Goal: Transaction & Acquisition: Obtain resource

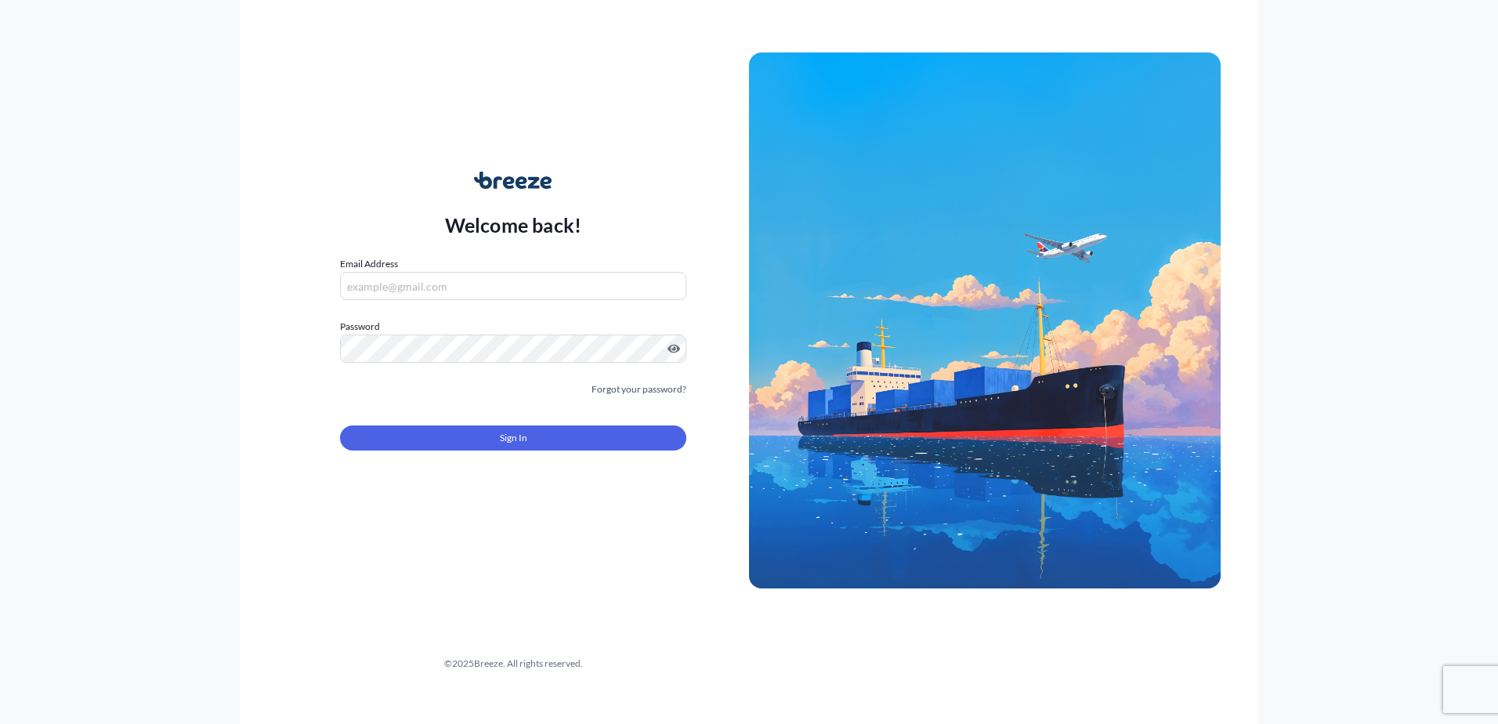
type input "[EMAIL_ADDRESS][PERSON_NAME][DOMAIN_NAME]"
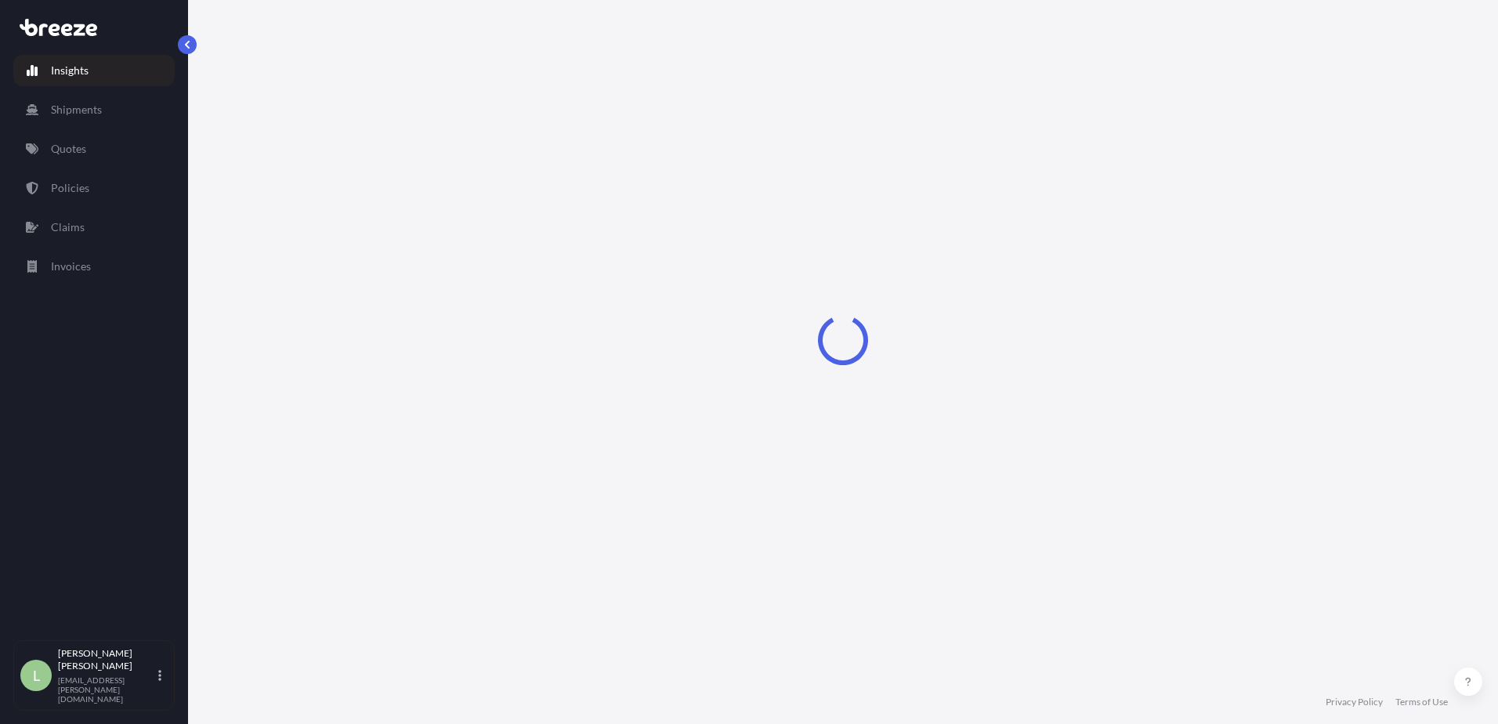
select select "2025"
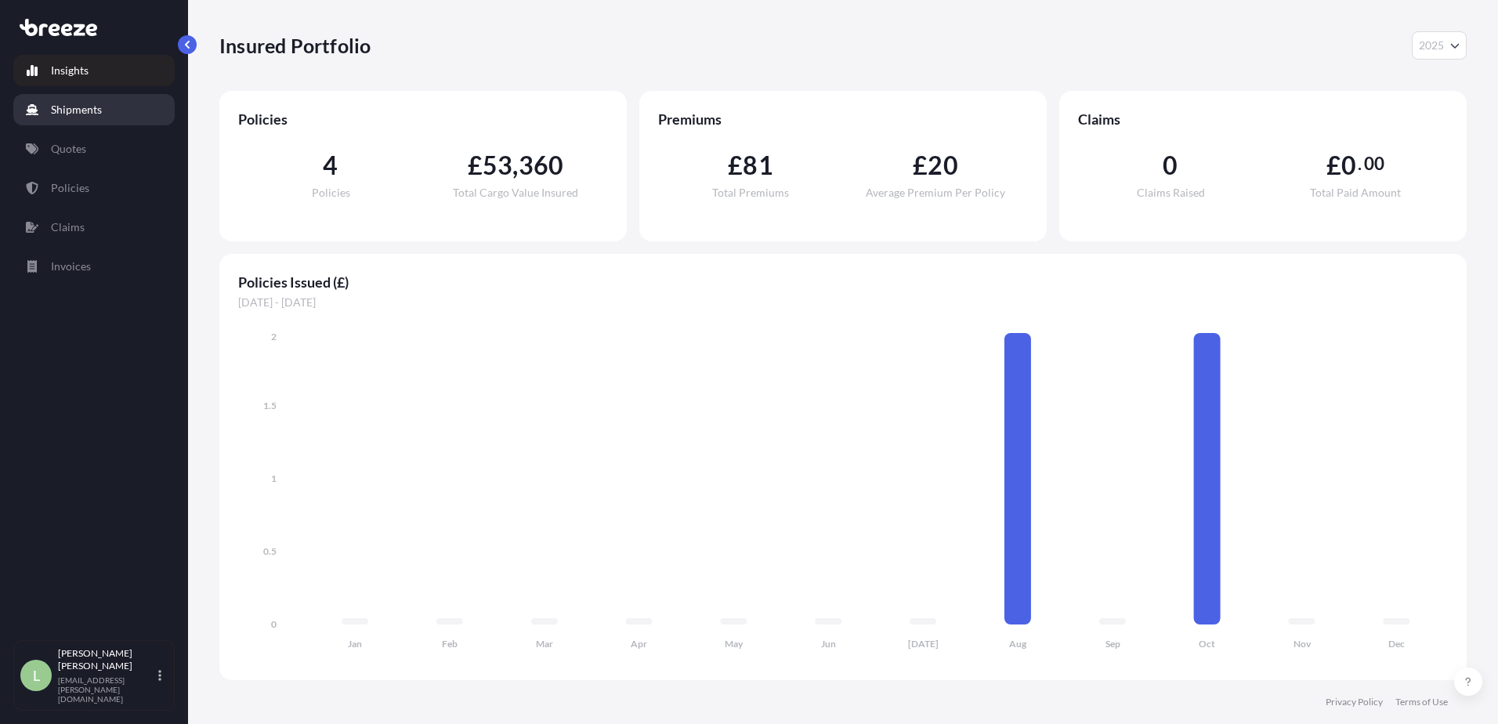
click at [90, 114] on p "Shipments" at bounding box center [76, 110] width 51 height 16
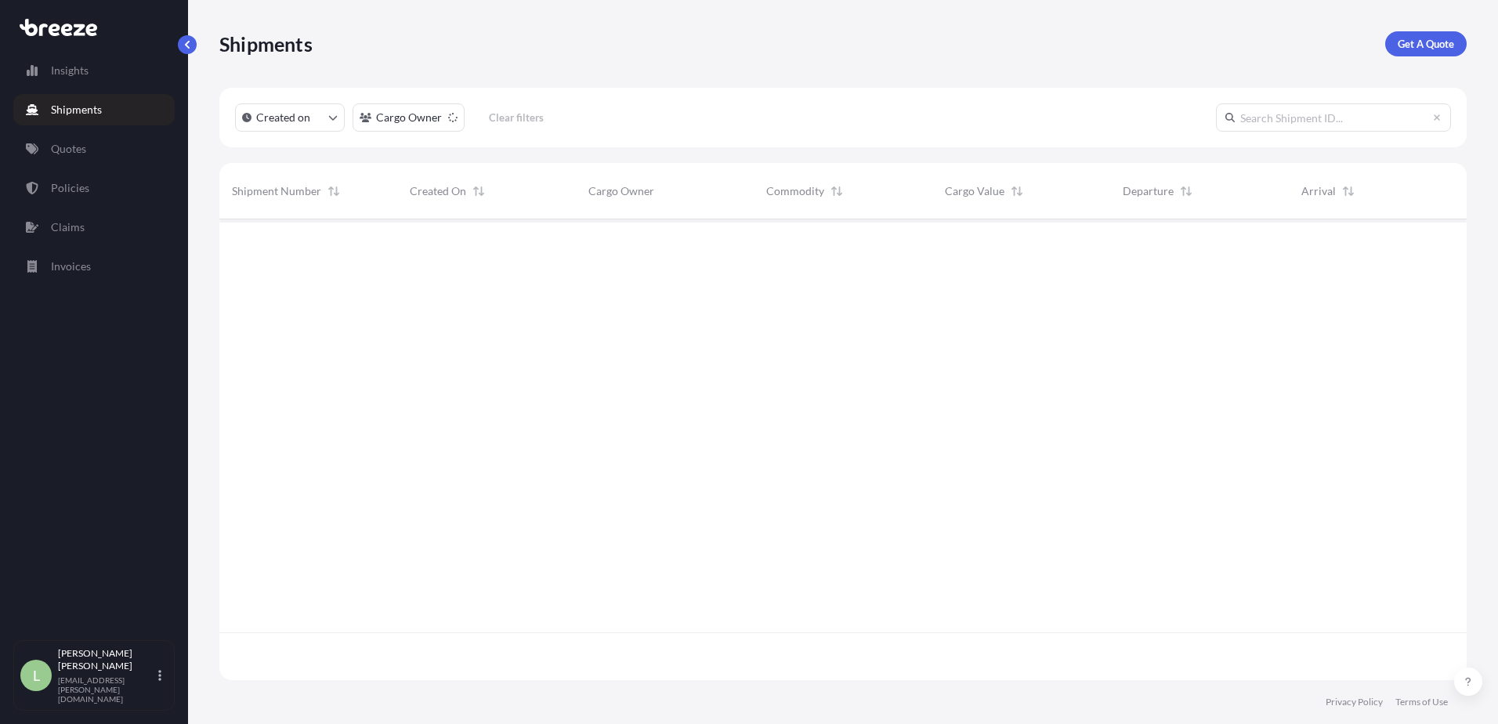
scroll to position [458, 1236]
click at [82, 134] on link "Quotes" at bounding box center [93, 148] width 161 height 31
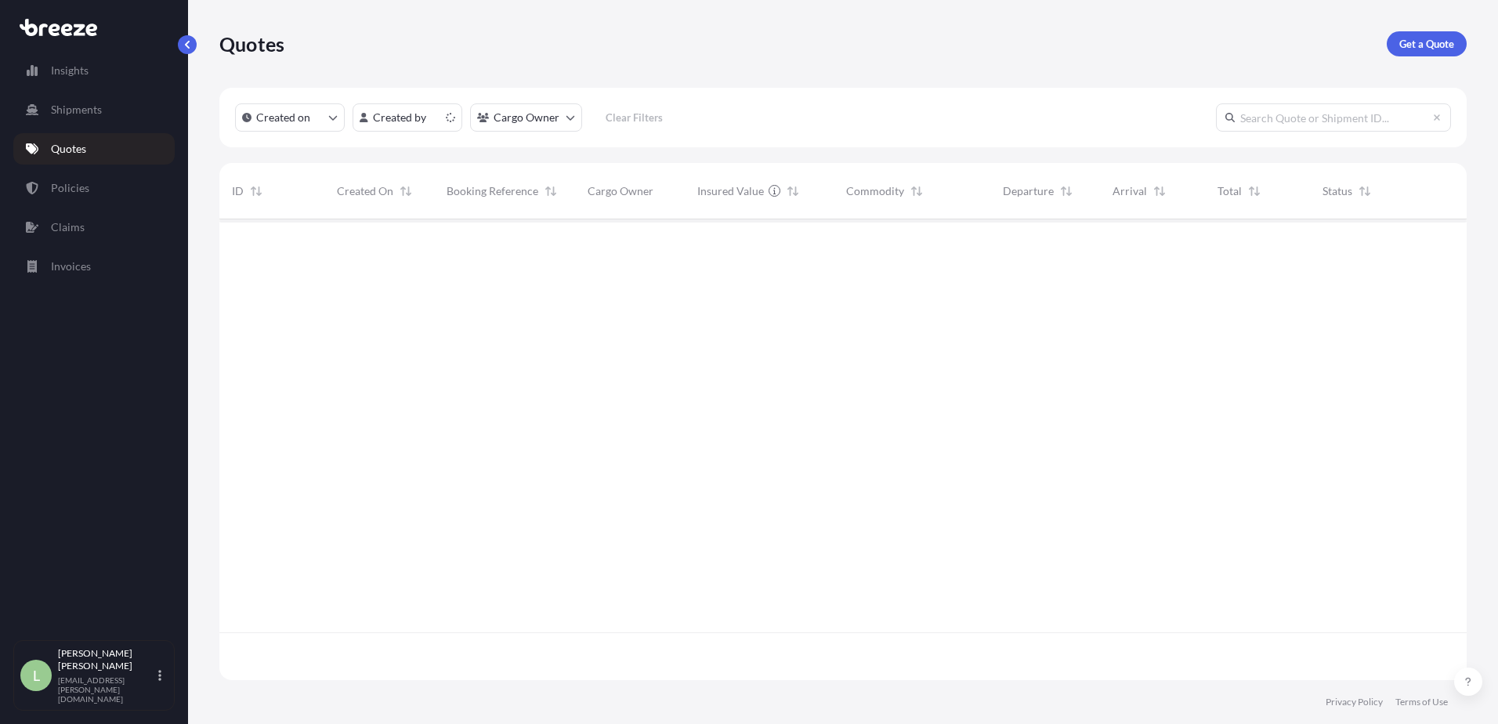
scroll to position [458, 1236]
click at [1450, 47] on p "Get a Quote" at bounding box center [1427, 44] width 55 height 16
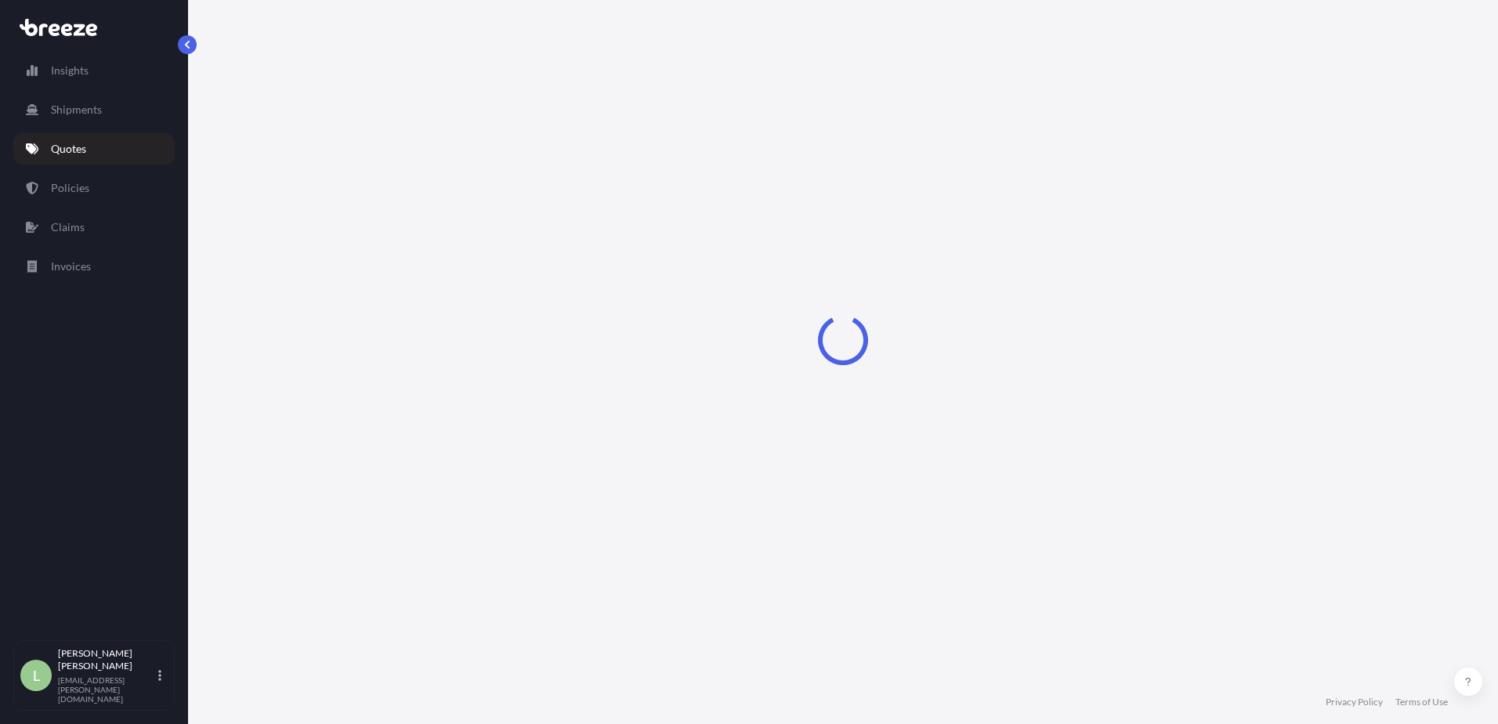
select select "Sea"
select select "1"
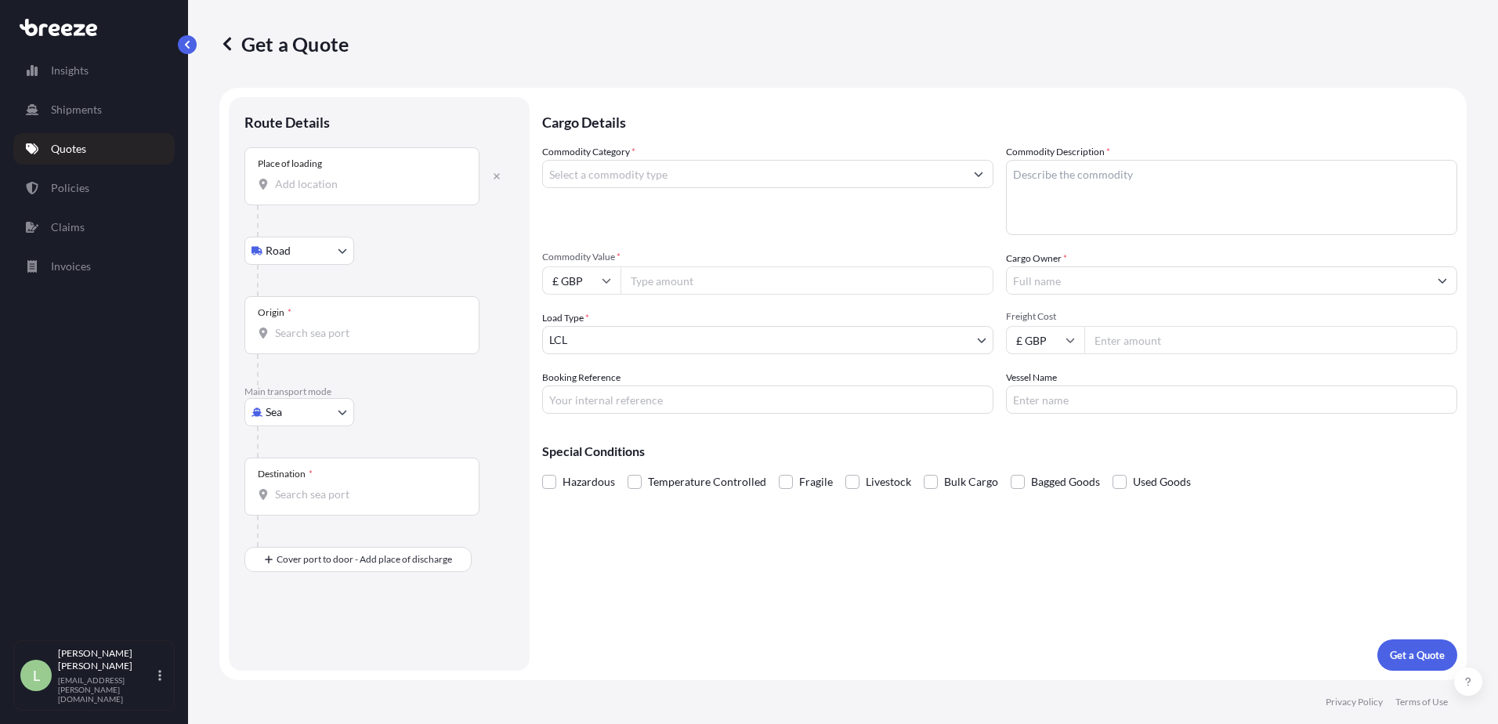
click at [365, 181] on input "Place of loading" at bounding box center [367, 184] width 185 height 16
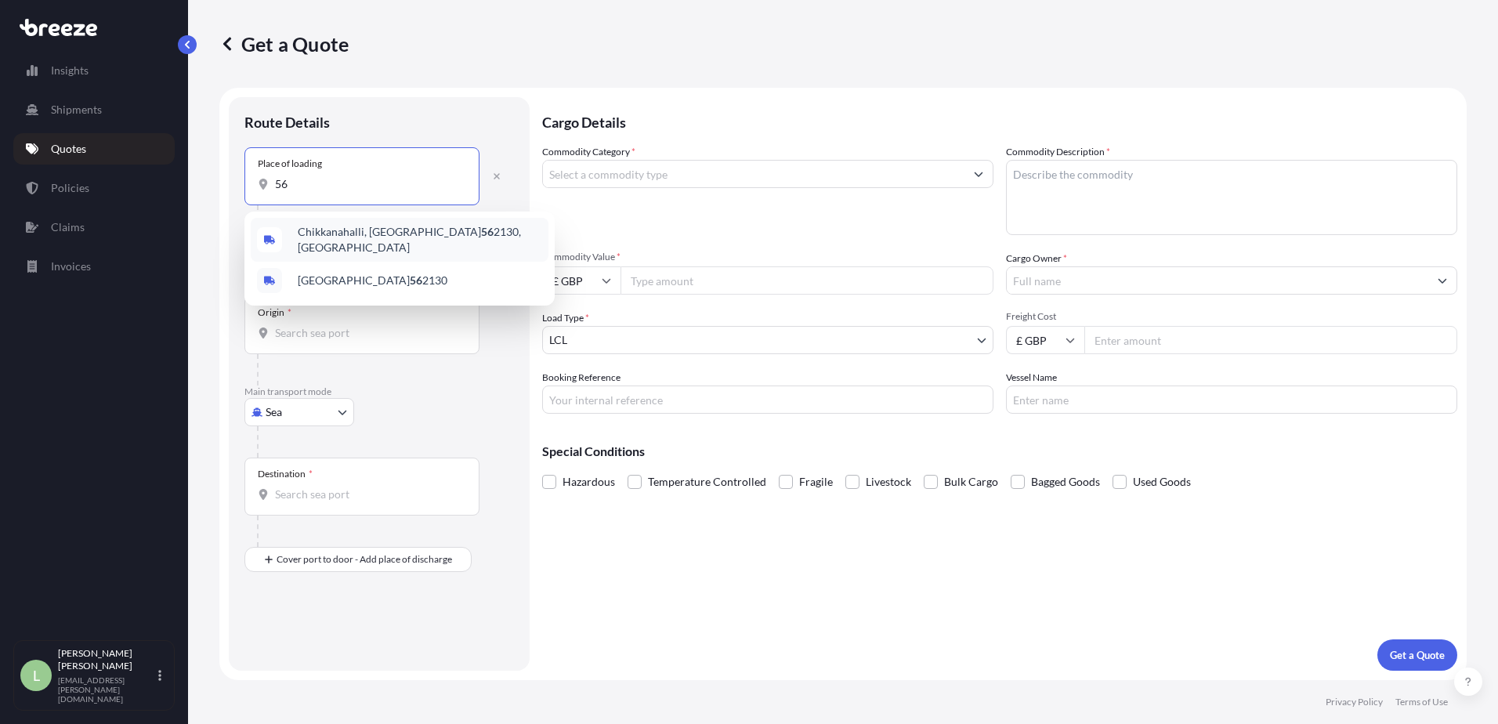
type input "5"
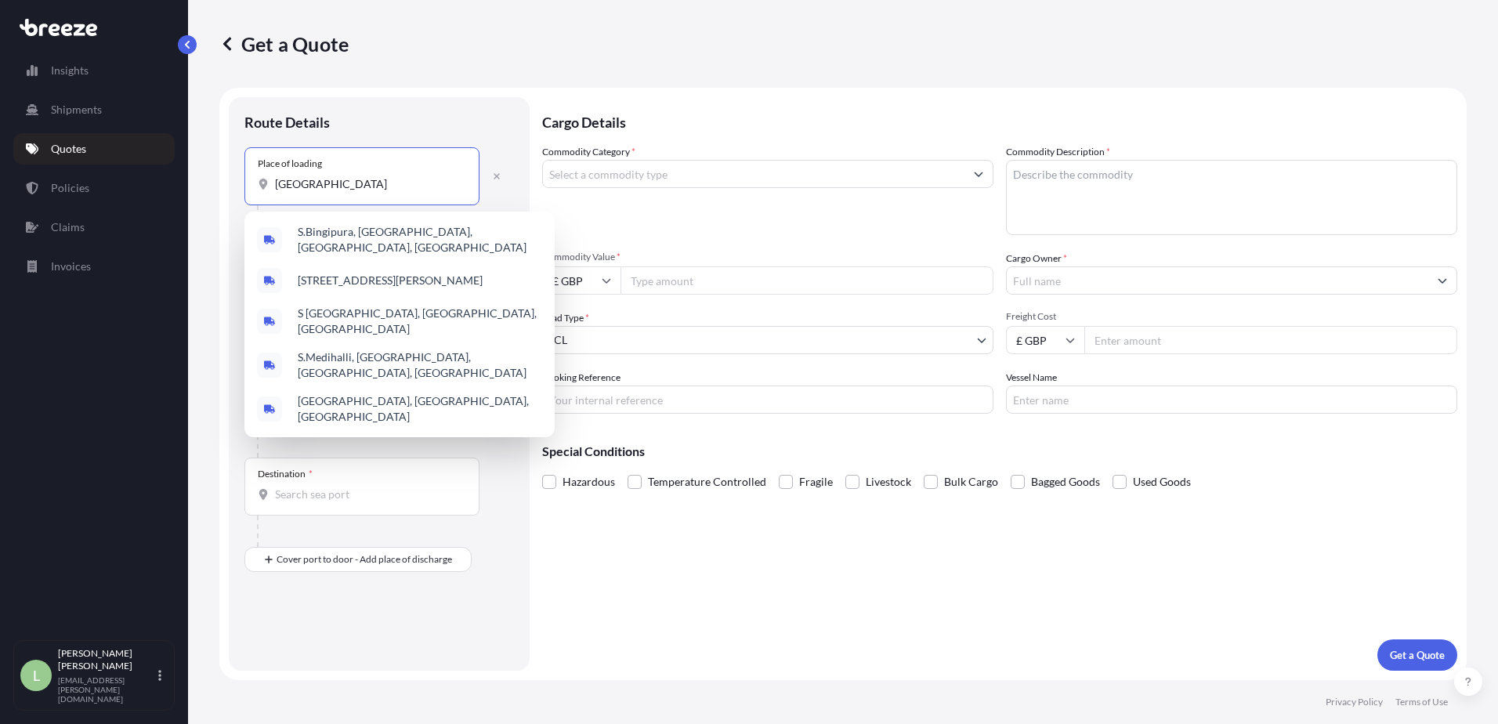
drag, startPoint x: 350, startPoint y: 187, endPoint x: 127, endPoint y: 197, distance: 223.6
click at [127, 197] on div "Insights Shipments Quotes Policies Claims Invoices L [PERSON_NAME] [PERSON_NAME…" at bounding box center [749, 362] width 1498 height 724
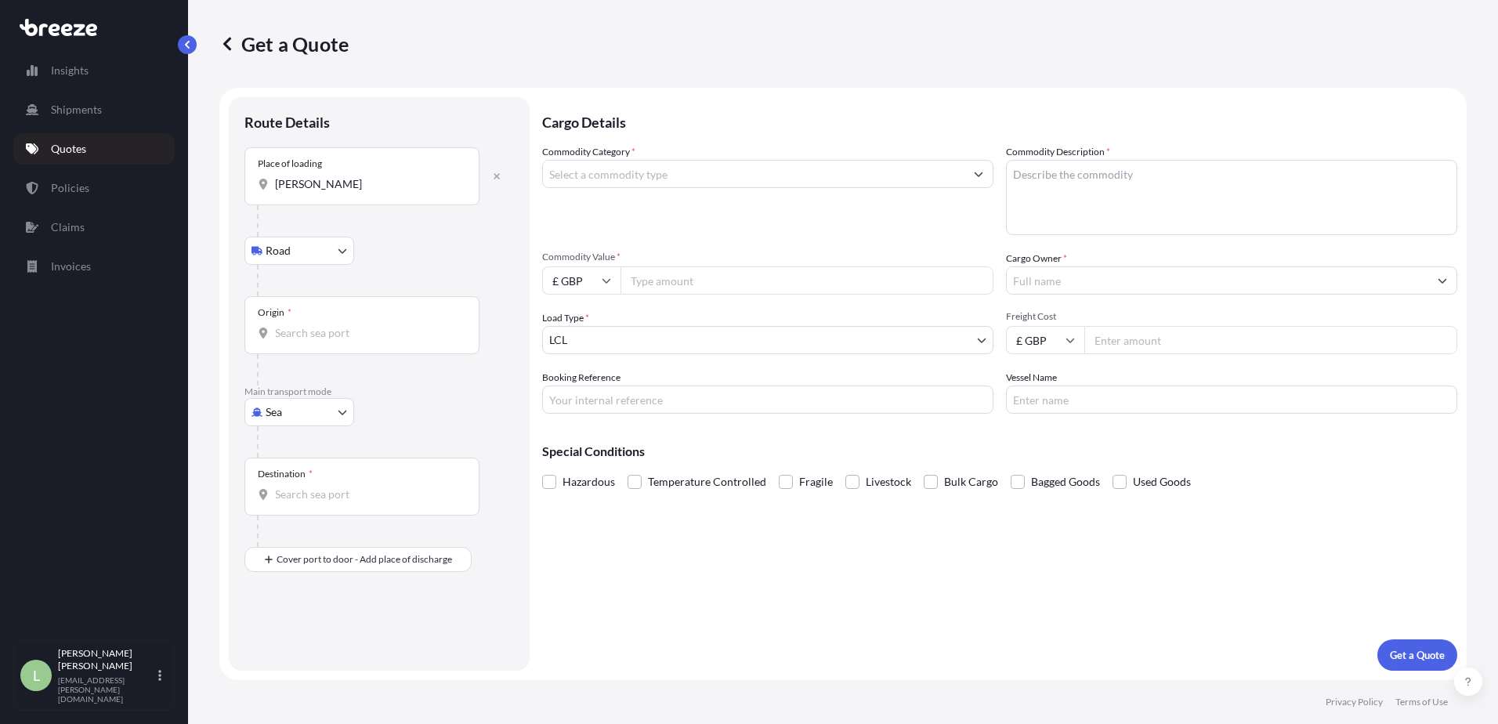
click at [335, 176] on input "[PERSON_NAME]" at bounding box center [367, 184] width 185 height 16
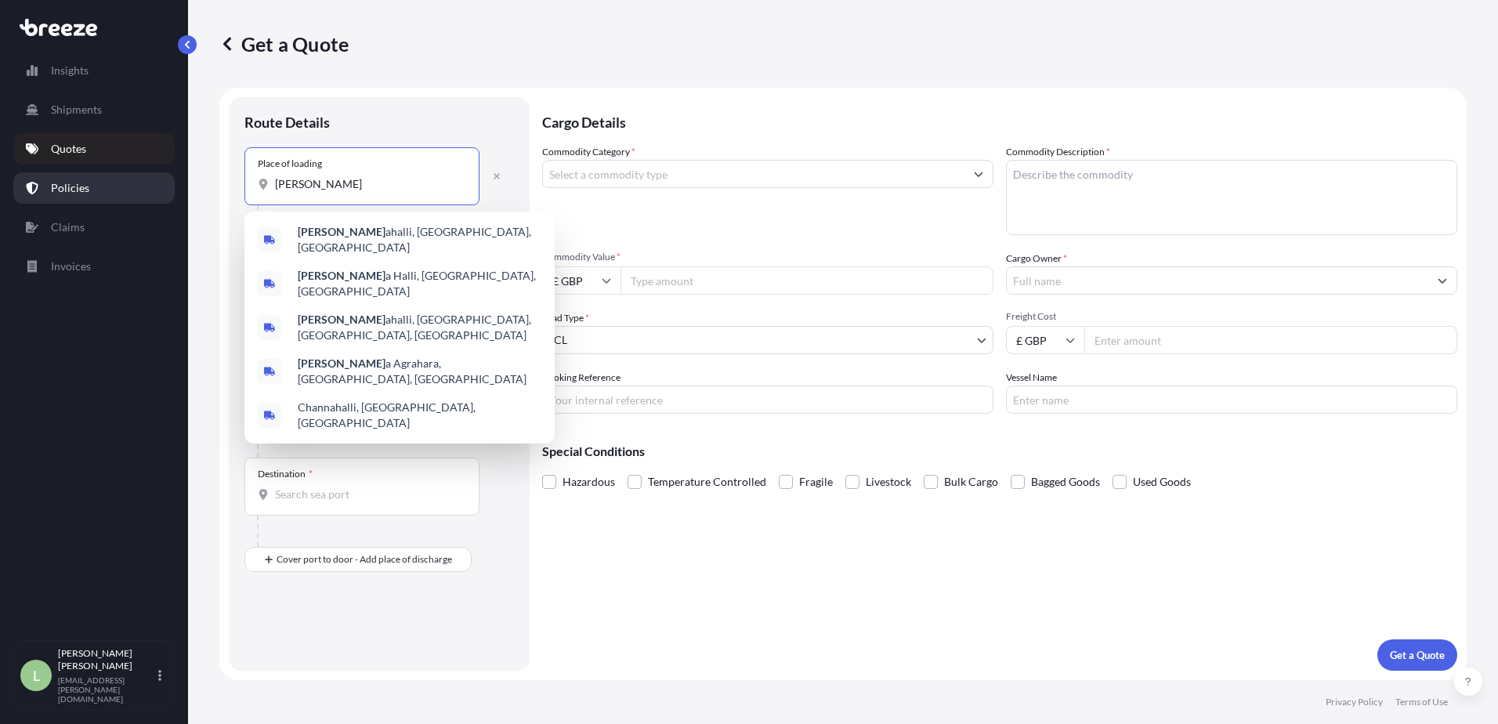
drag, startPoint x: 342, startPoint y: 184, endPoint x: 123, endPoint y: 194, distance: 219.7
click at [124, 194] on div "Insights Shipments Quotes Policies Claims Invoices L [PERSON_NAME] [PERSON_NAME…" at bounding box center [749, 362] width 1498 height 724
paste input "Sy. [STREET_ADDRESS]"
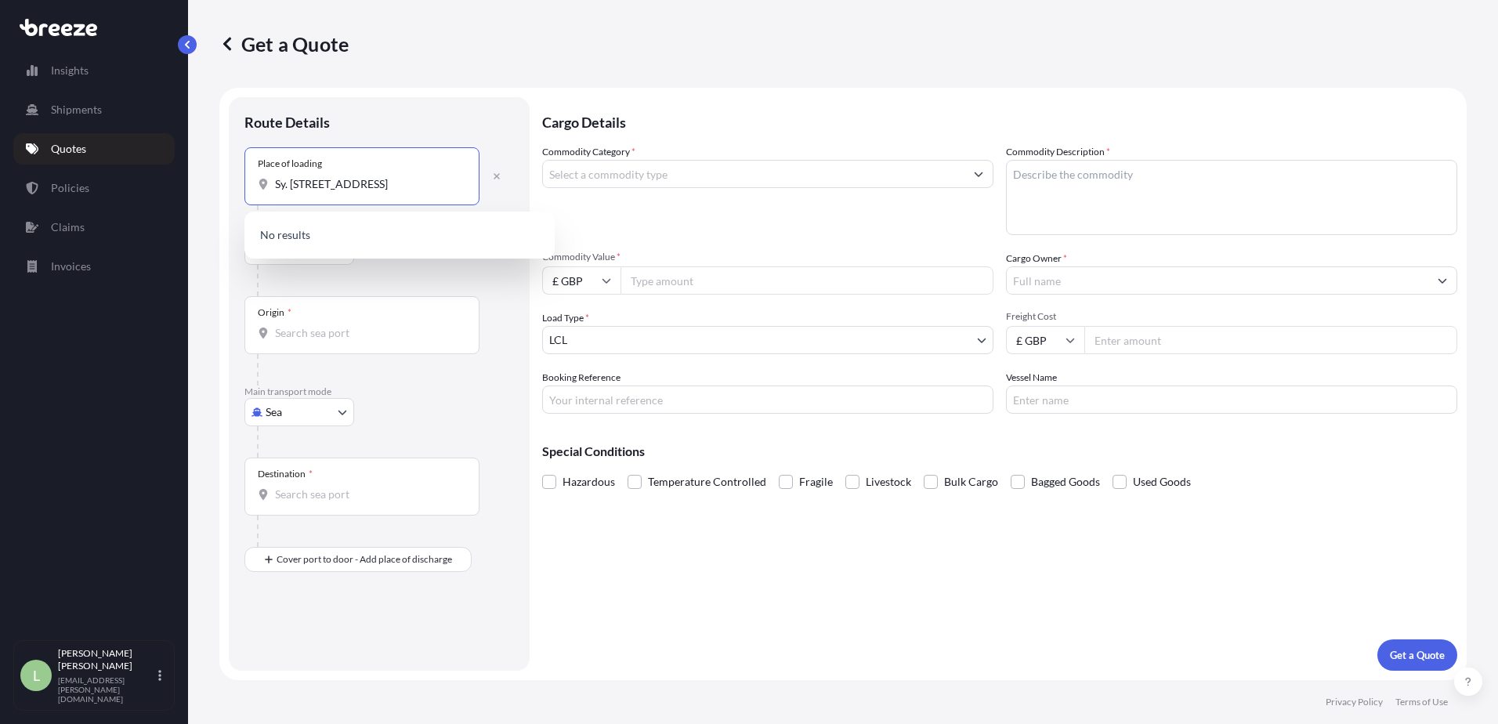
drag, startPoint x: 373, startPoint y: 179, endPoint x: -177, endPoint y: 184, distance: 550.1
click at [0, 184] on html "5 options available. 0 options available. Insights Shipments Quotes Policies Cl…" at bounding box center [749, 362] width 1498 height 724
click at [288, 183] on input "Sy. [STREET_ADDRESS]" at bounding box center [367, 184] width 185 height 16
click at [411, 255] on div "no. [STREET_ADDRESS]" at bounding box center [400, 237] width 298 height 38
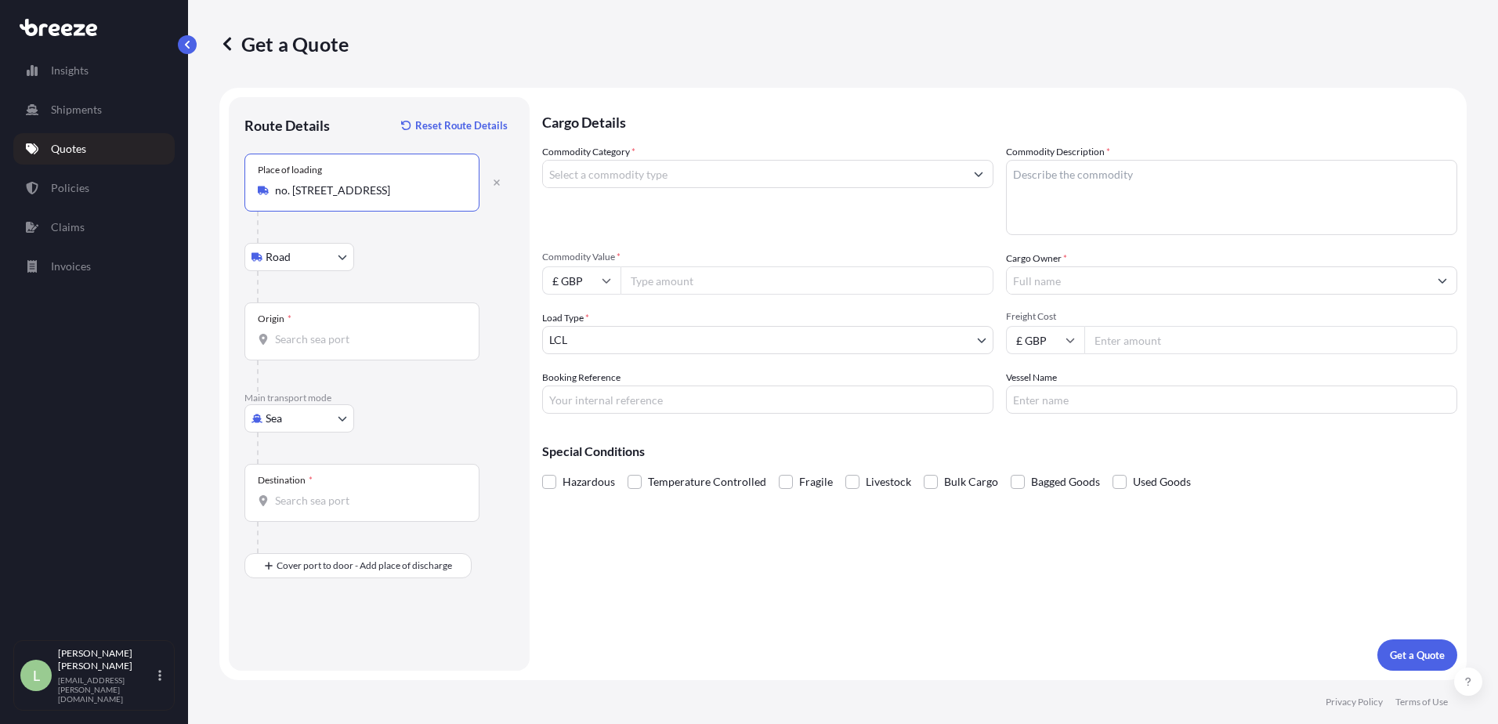
type input "no. [STREET_ADDRESS]"
click at [311, 342] on input "Origin *" at bounding box center [367, 339] width 185 height 16
click at [321, 429] on body "0 options available. Insights Shipments Quotes Policies Claims Invoices L [PERS…" at bounding box center [749, 362] width 1498 height 724
click at [299, 489] on div "Air" at bounding box center [299, 487] width 97 height 28
select select "Air"
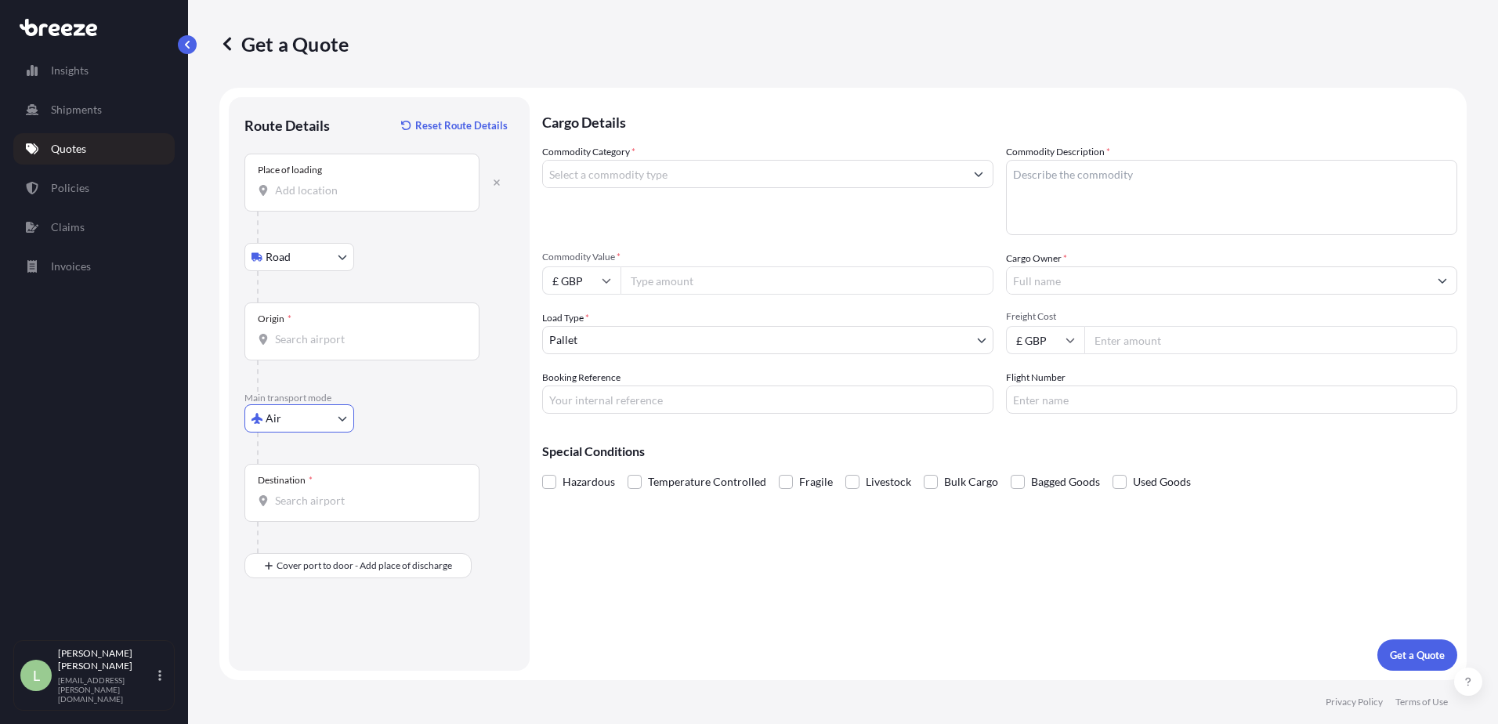
click at [324, 339] on input "Origin *" at bounding box center [367, 339] width 185 height 16
click at [329, 265] on body "0 options available. 0 options available. Insights Shipments Quotes Policies Cl…" at bounding box center [749, 362] width 1498 height 724
click at [352, 339] on input "Origin * Please select an origin" at bounding box center [367, 339] width 185 height 16
type input "INBLR - [GEOGRAPHIC_DATA], [GEOGRAPHIC_DATA]"
click at [329, 493] on input "Destination *" at bounding box center [367, 501] width 185 height 16
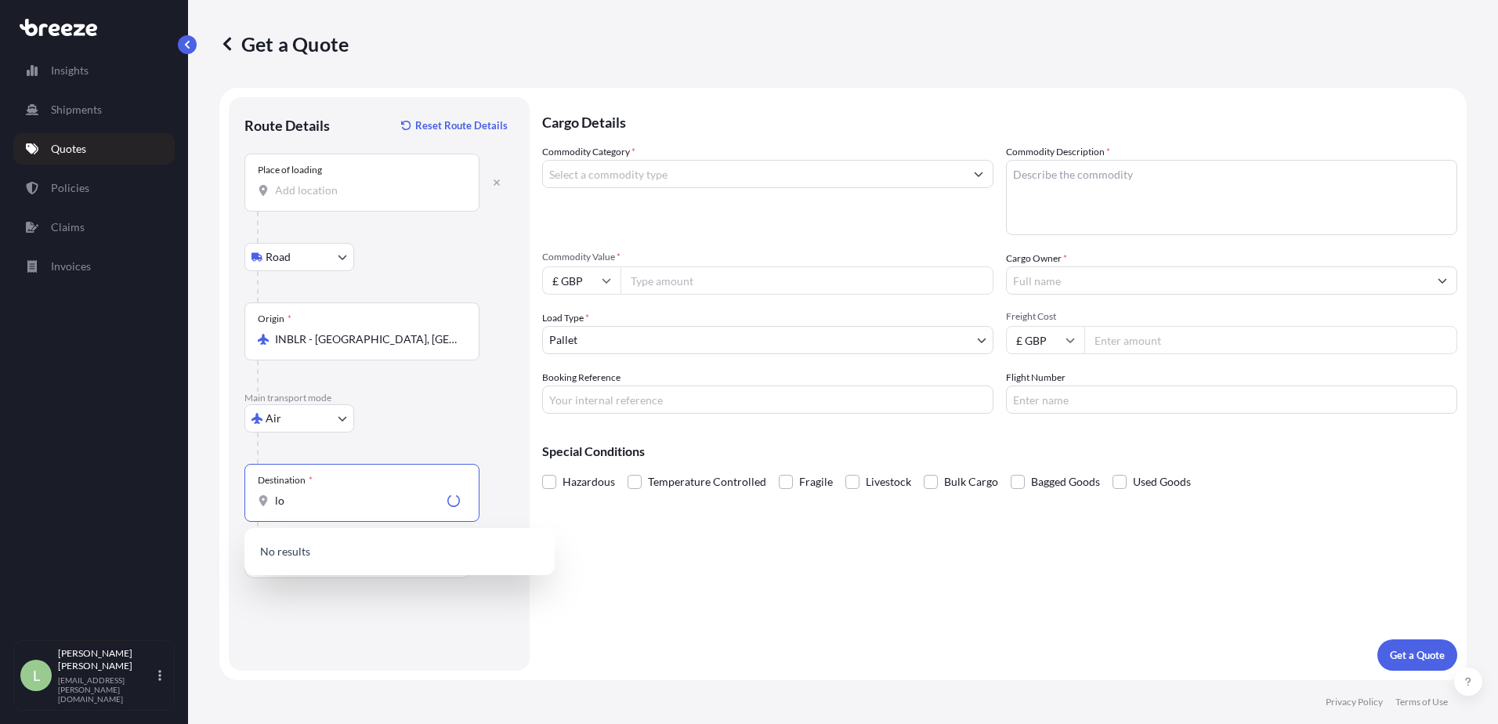
type input "l"
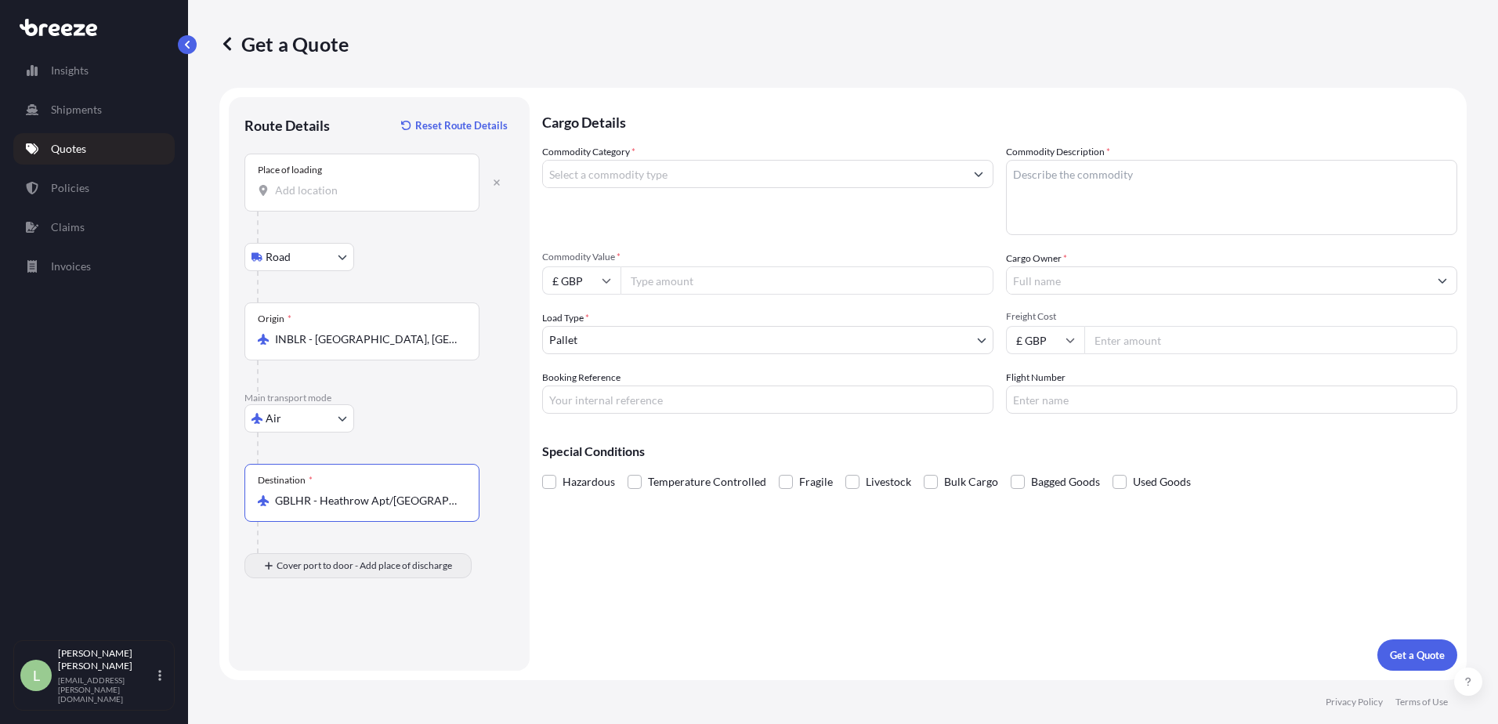
type input "GBLHR - Heathrow Apt/[GEOGRAPHIC_DATA], [GEOGRAPHIC_DATA]"
click at [302, 638] on div "Place of Discharge" at bounding box center [361, 642] width 235 height 58
click at [302, 642] on input "Place of Discharge" at bounding box center [367, 650] width 185 height 16
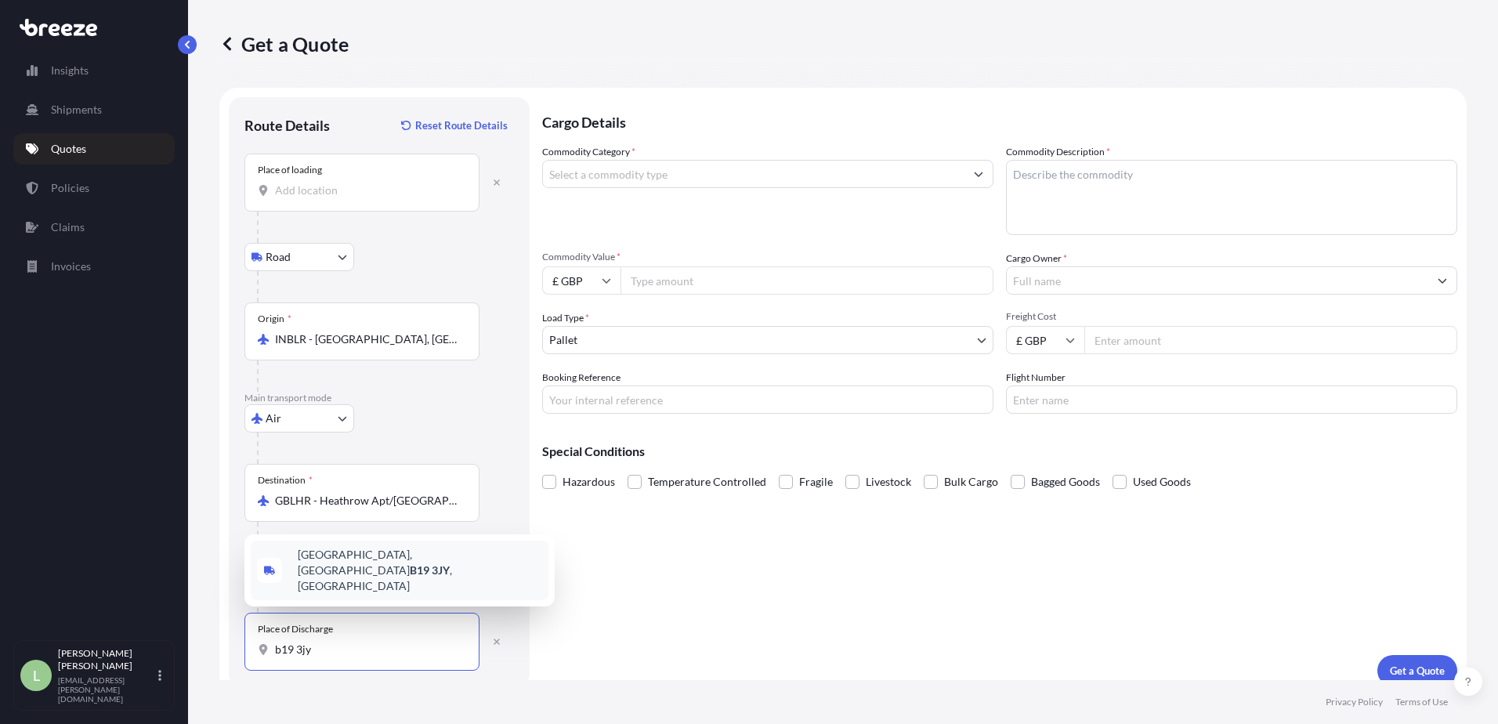
click at [371, 582] on span "[STREET_ADDRESS]" at bounding box center [420, 570] width 244 height 47
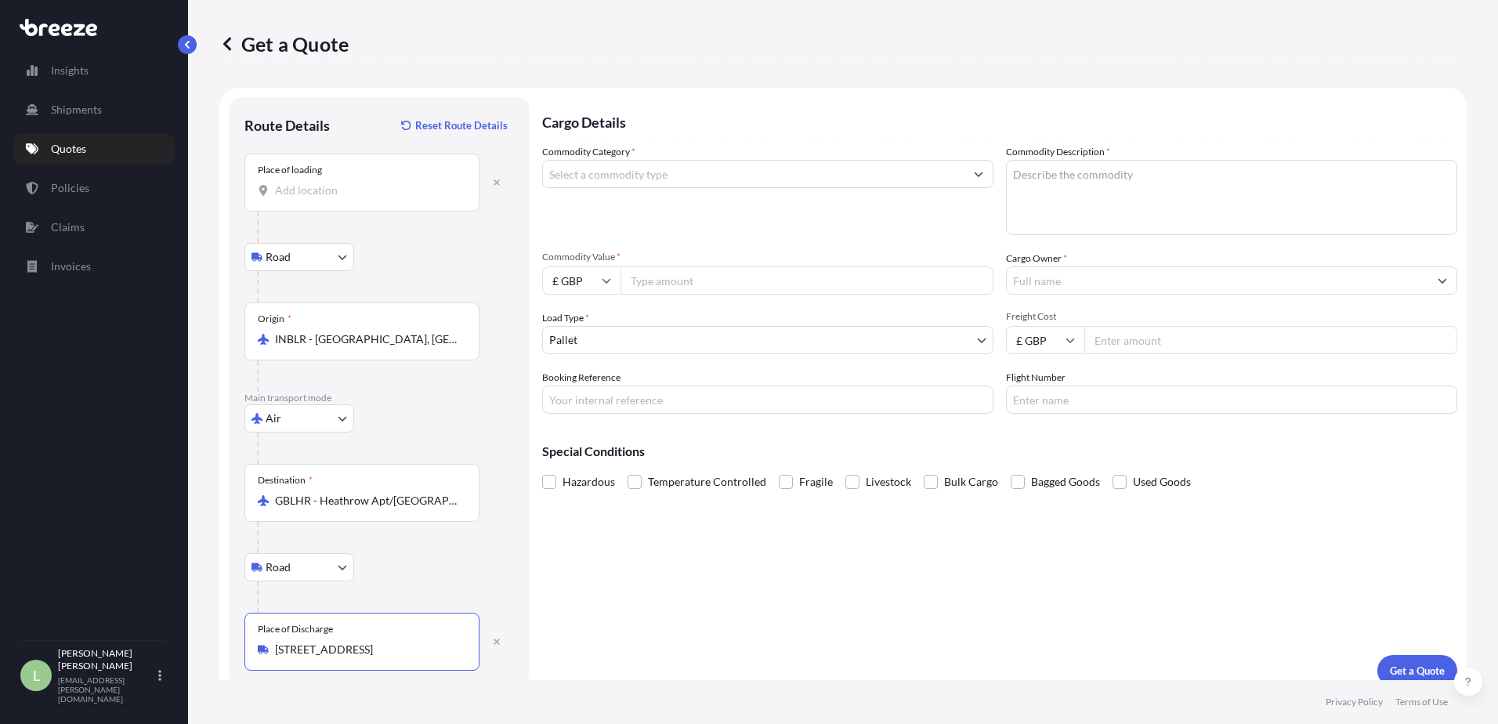
type input "[STREET_ADDRESS]"
click at [642, 179] on input "Commodity Category *" at bounding box center [754, 174] width 422 height 28
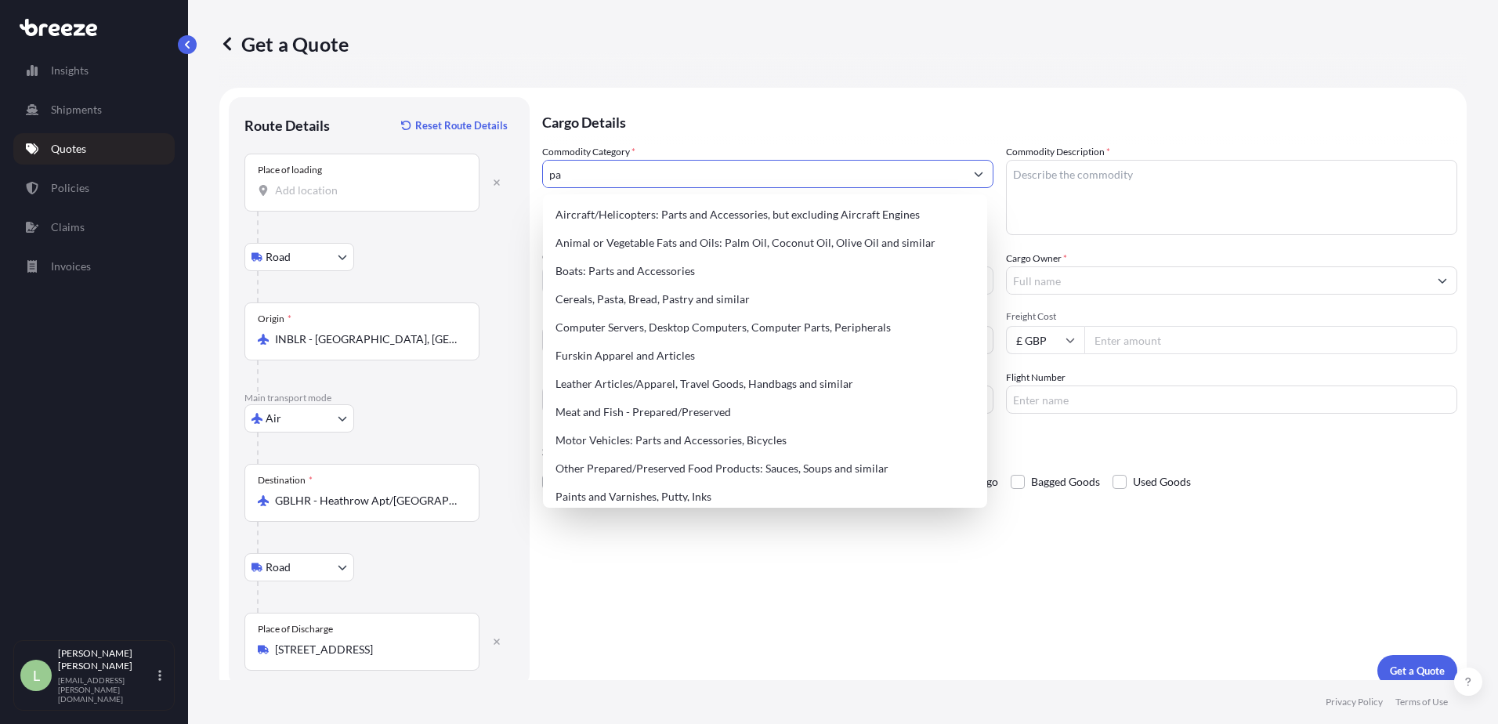
type input "p"
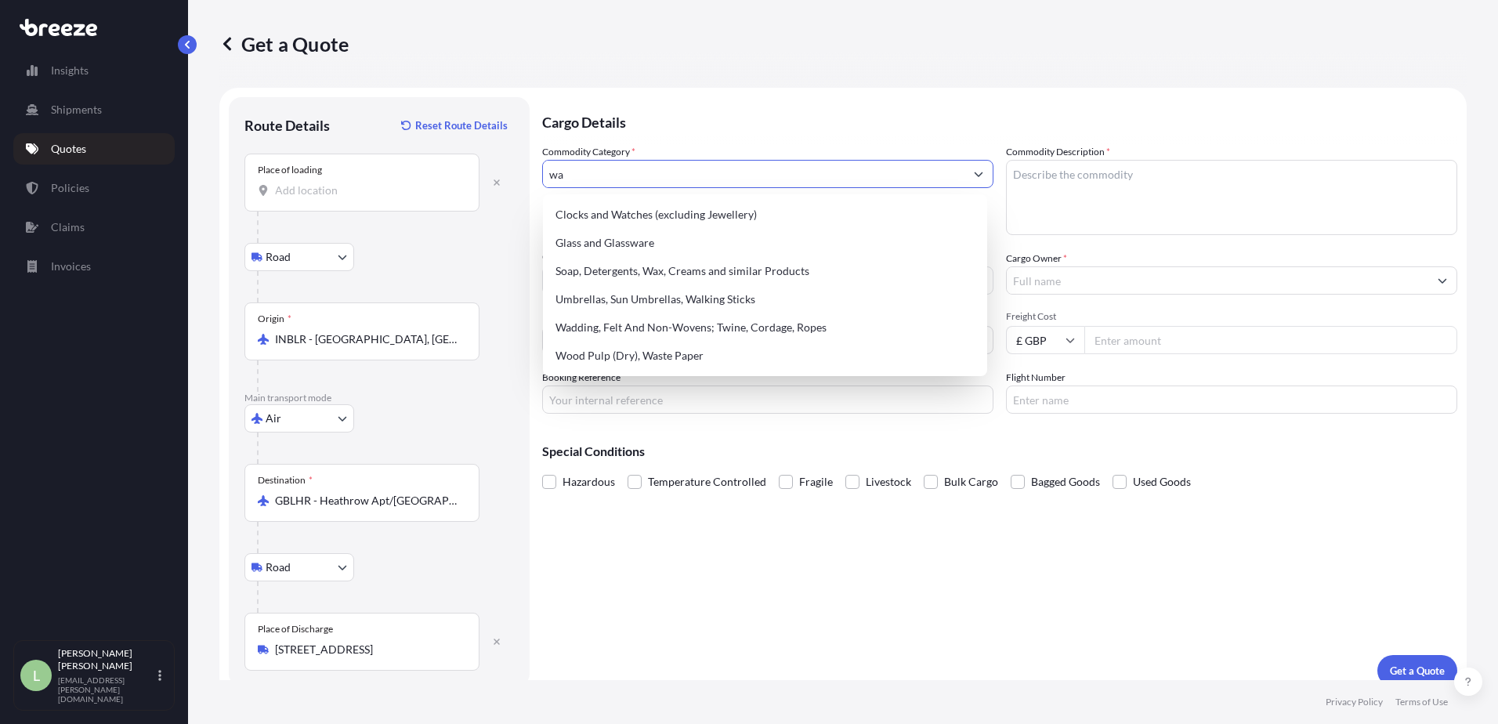
type input "w"
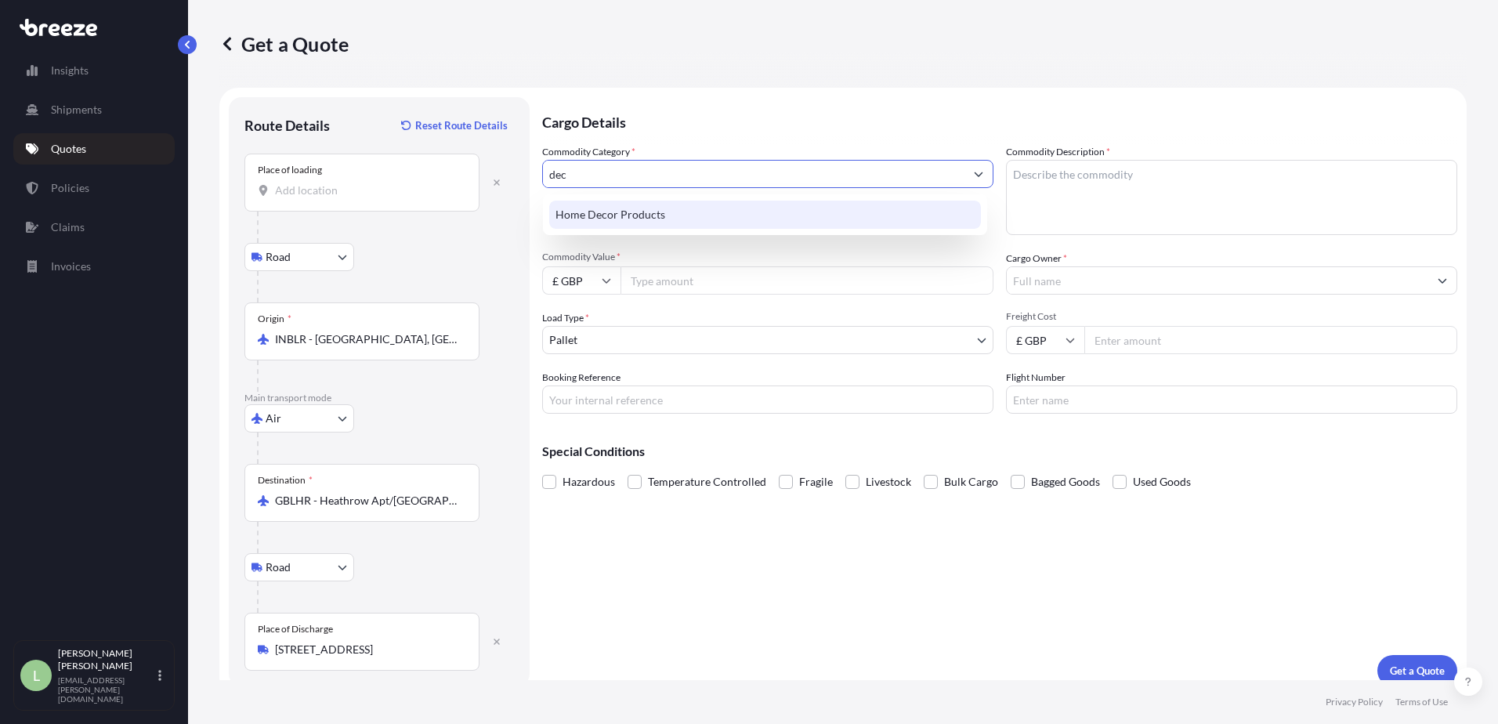
click at [649, 212] on div "Home Decor Products" at bounding box center [765, 215] width 432 height 28
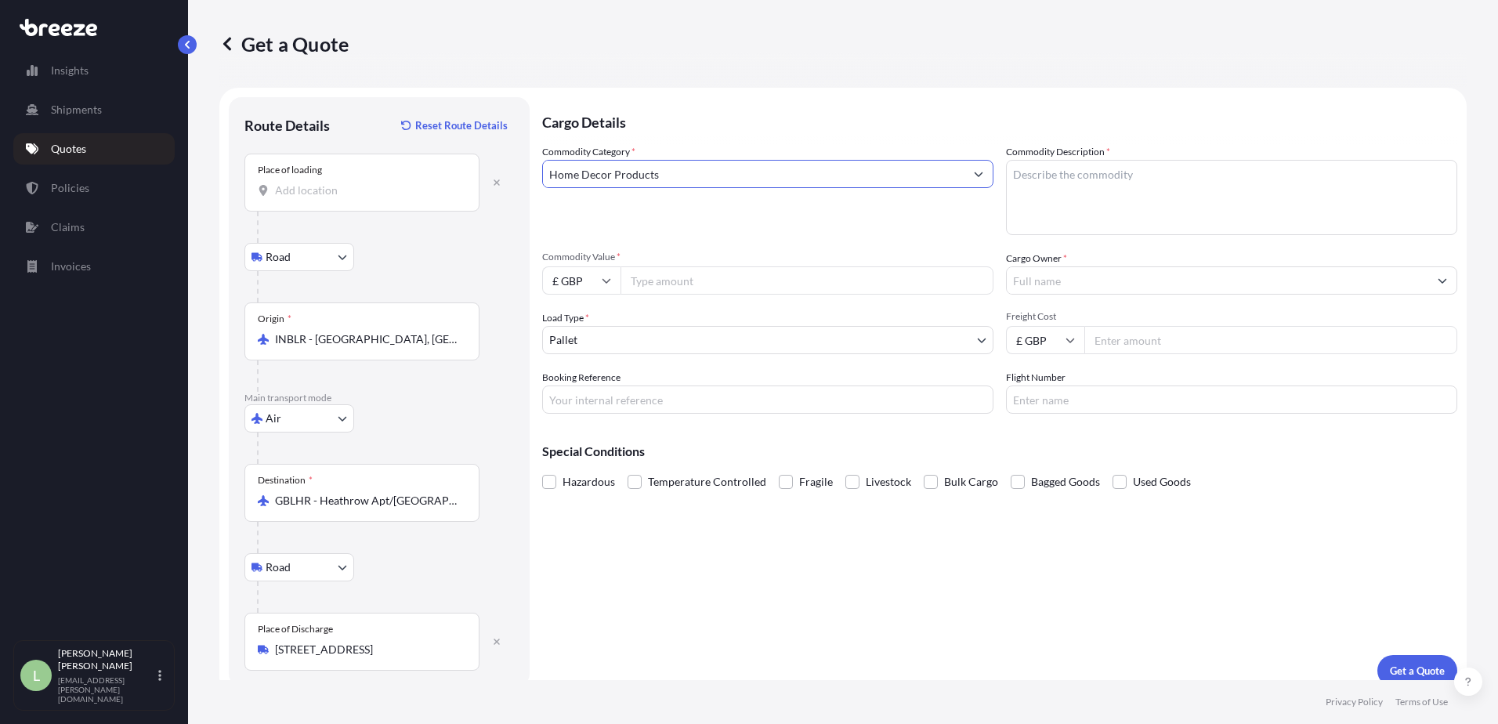
type input "Home Decor Products"
click at [1144, 168] on textarea "Commodity Description *" at bounding box center [1231, 197] width 451 height 75
paste textarea "Mother Of Pearl panels on an aluminium honeycomb backing"
type textarea "Mother Of Pearl panels on an aluminium honeycomb backing"
click at [647, 282] on input "Commodity Value *" at bounding box center [807, 280] width 373 height 28
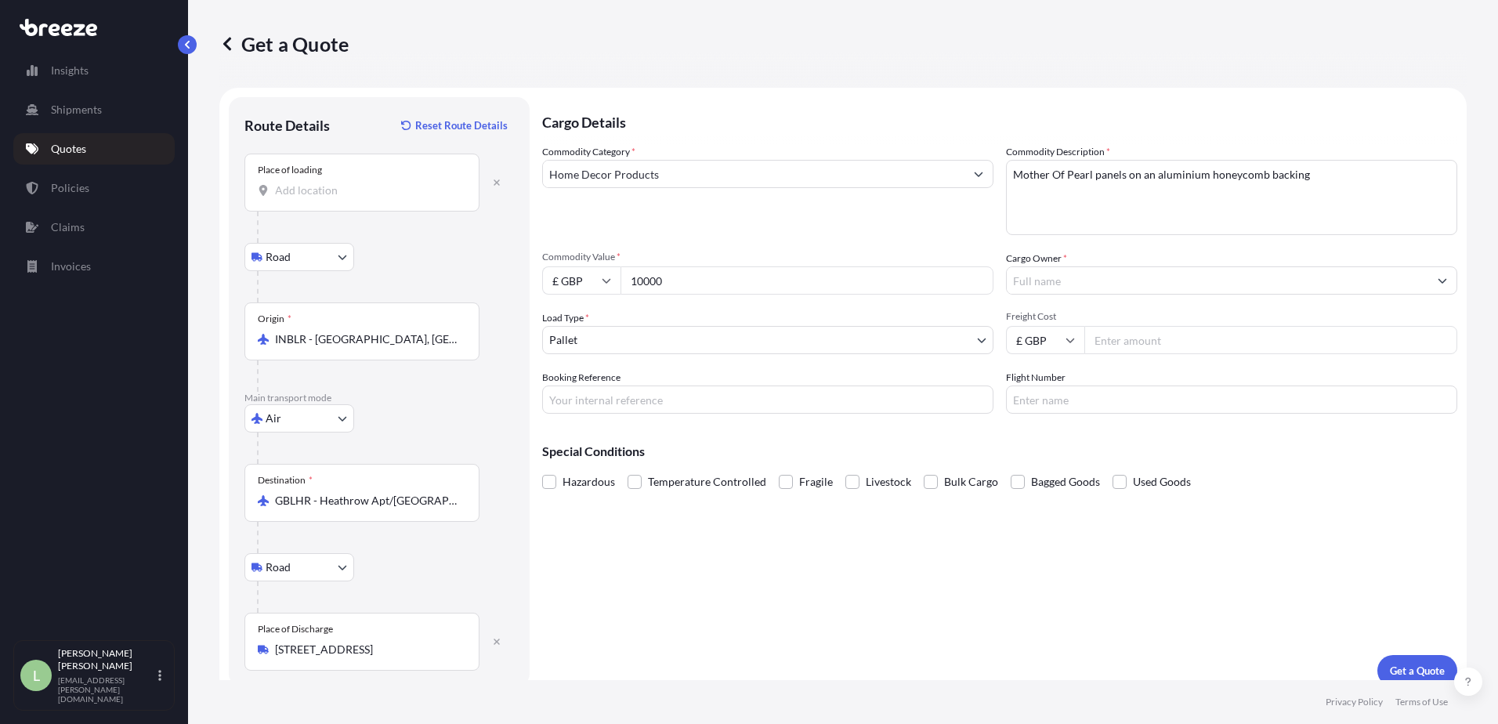
type input "10000"
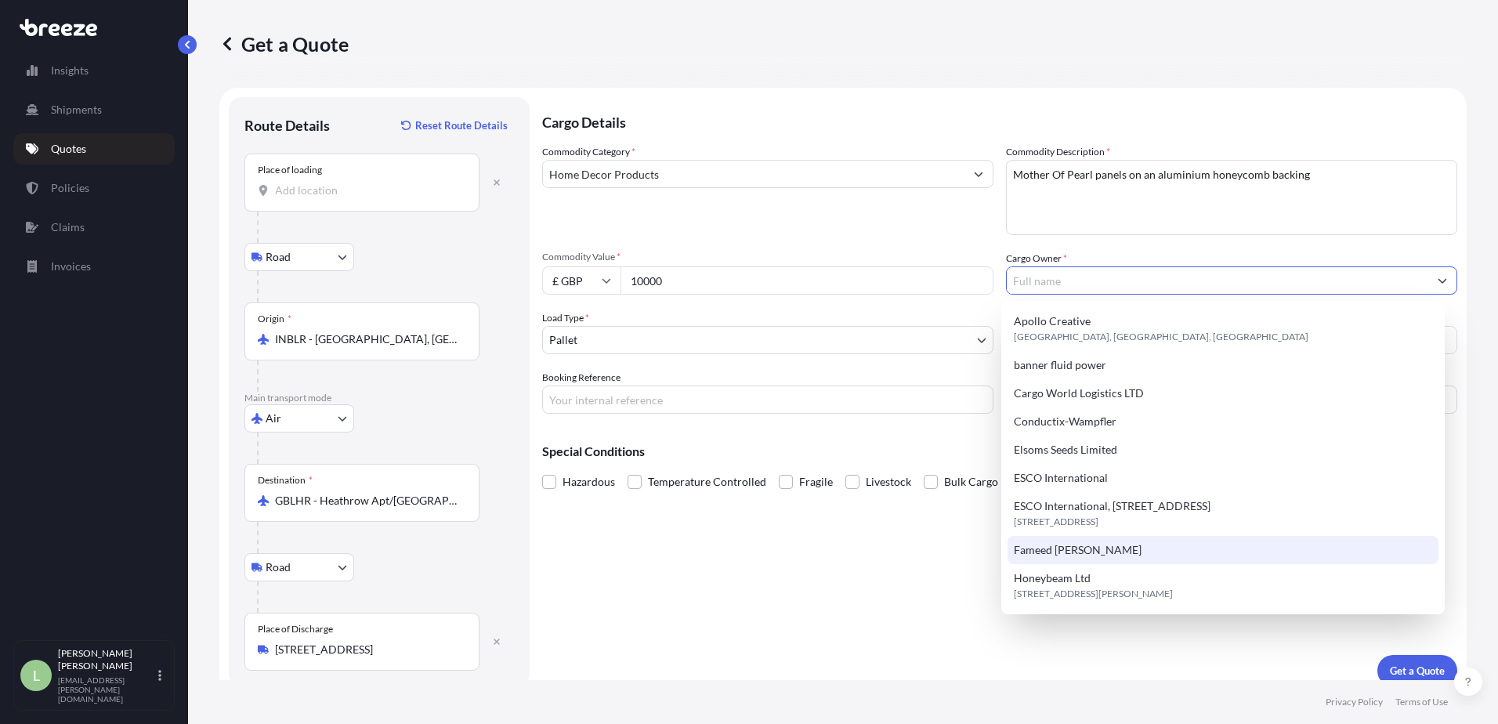
click at [1096, 560] on div "Fameed [PERSON_NAME]" at bounding box center [1224, 550] width 432 height 28
type input "Fameed [PERSON_NAME]"
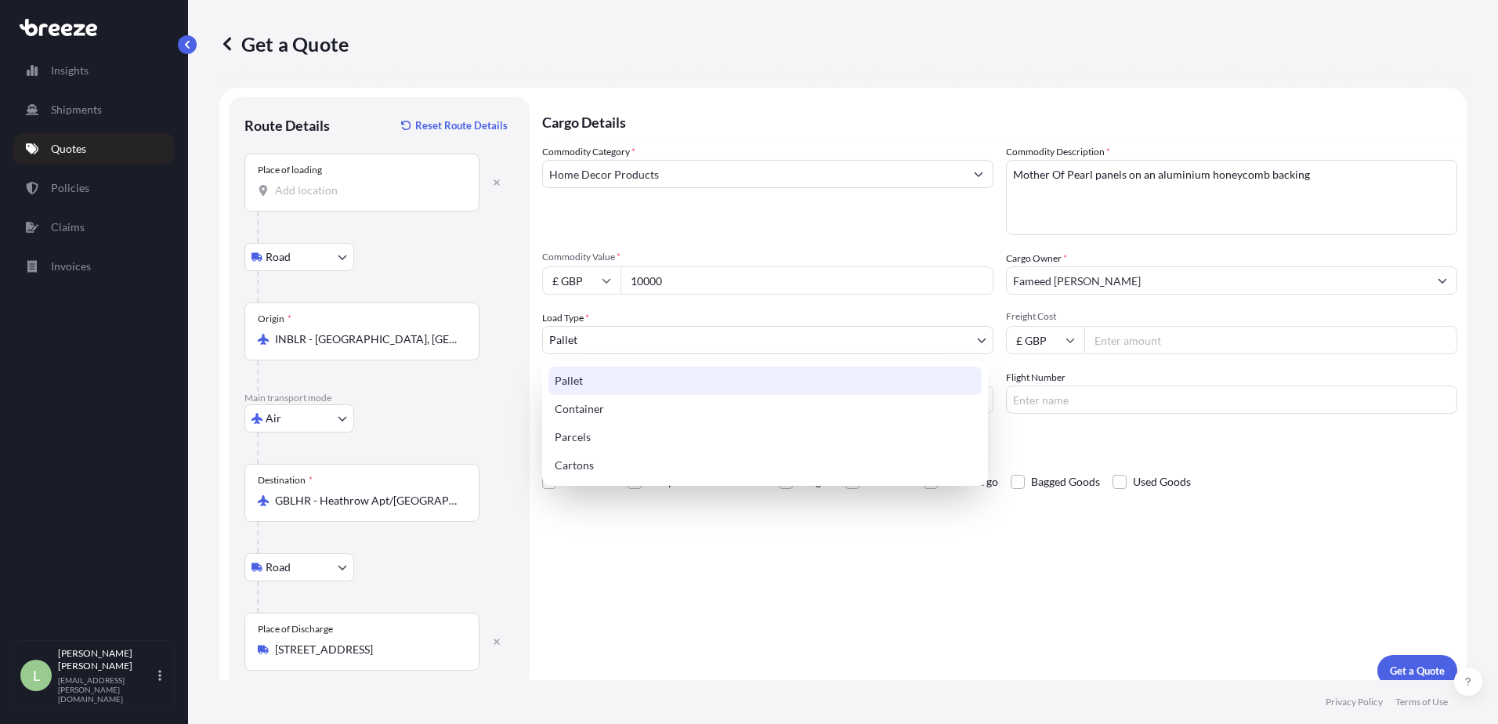
click at [694, 342] on body "14 options available. Insights Shipments Quotes Policies Claims Invoices L [PER…" at bounding box center [749, 362] width 1498 height 724
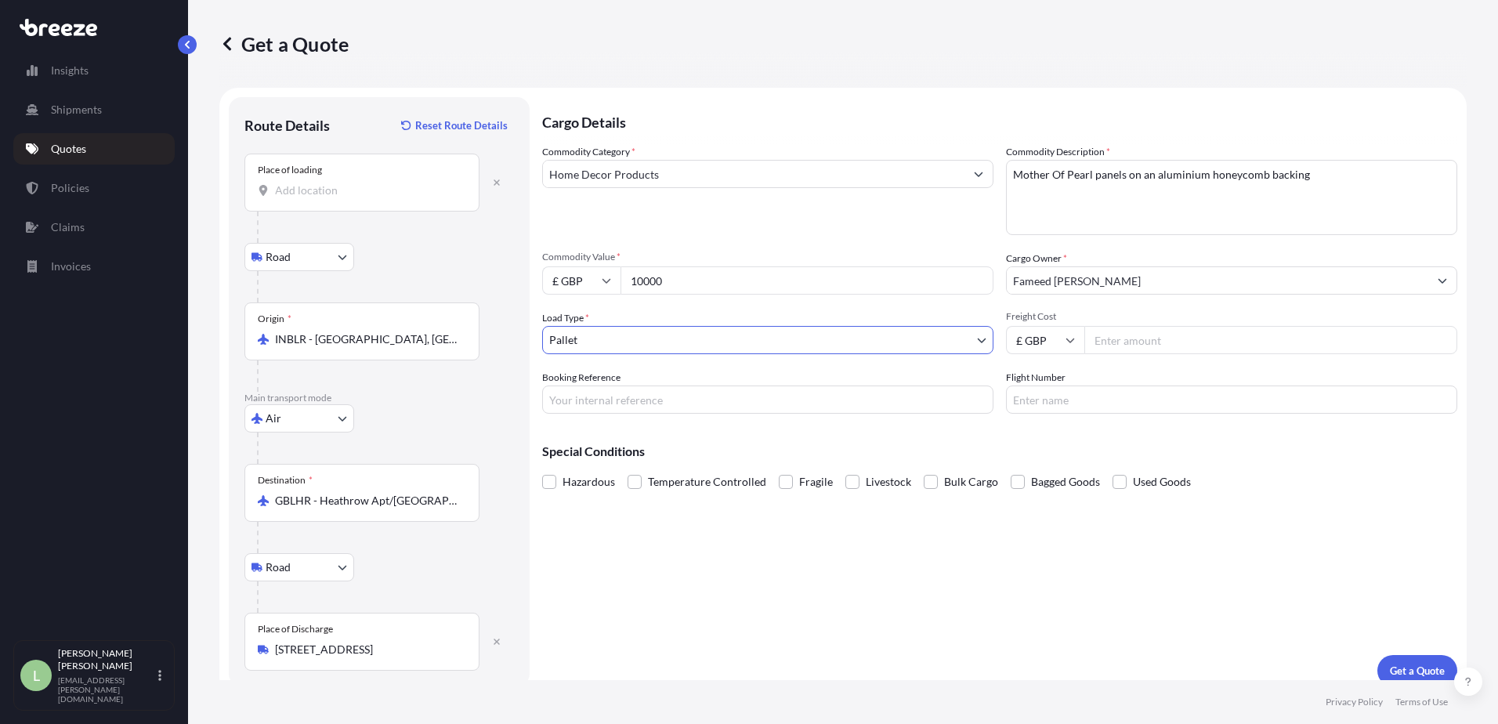
click at [1359, 174] on textarea "Mother Of Pearl panels on an aluminium honeycomb backing" at bounding box center [1231, 197] width 451 height 75
type textarea "Mother Of Pearl panels on an aluminium honeycomb backing (crated)"
click at [1180, 339] on input "Freight Cost" at bounding box center [1271, 340] width 373 height 28
click at [831, 393] on input "Booking Reference" at bounding box center [767, 400] width 451 height 28
paste input "OFR2500331"
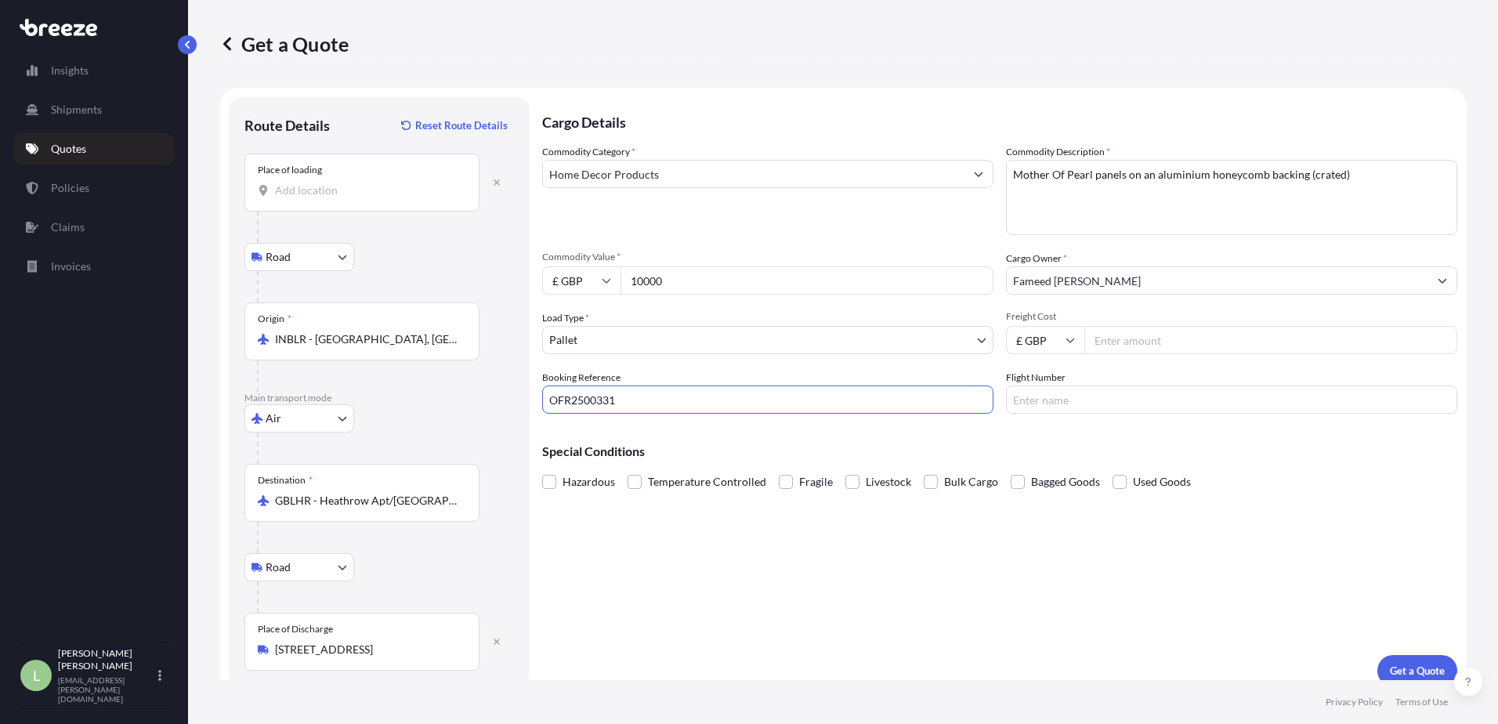
type input "OFR2500331"
click at [853, 585] on div "Cargo Details Commodity Category * Home Decor Products Commodity Description * …" at bounding box center [999, 391] width 915 height 589
click at [1048, 391] on input "Flight Number" at bounding box center [1231, 400] width 451 height 28
click at [1178, 335] on input "Freight Cost" at bounding box center [1271, 340] width 373 height 28
type input "1640"
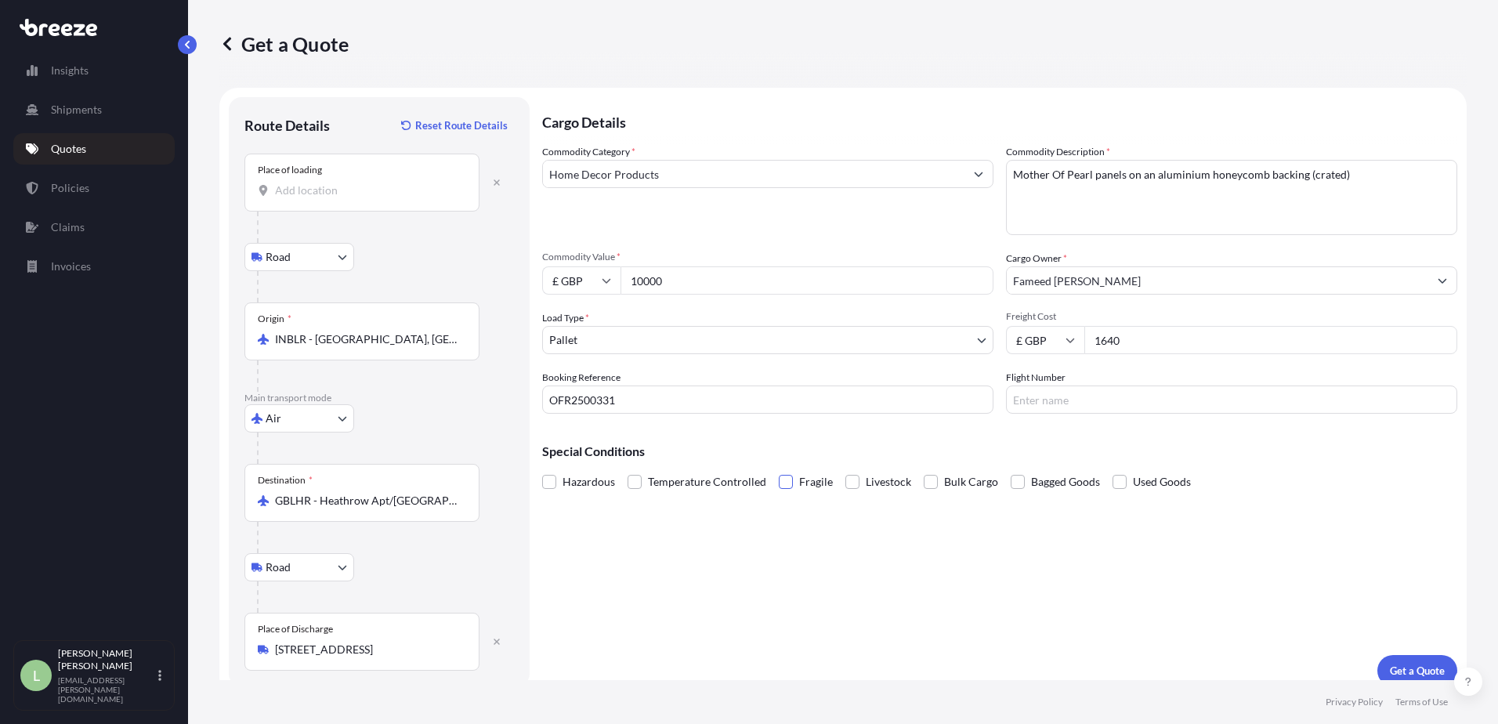
click at [787, 479] on span at bounding box center [786, 482] width 14 height 14
click at [779, 470] on input "Fragile" at bounding box center [779, 470] width 0 height 0
click at [1413, 665] on p "Get a Quote" at bounding box center [1417, 671] width 55 height 16
click at [305, 183] on input "Place of loading Please select a place of loading" at bounding box center [367, 191] width 185 height 16
click at [300, 200] on div "Place of loading" at bounding box center [361, 183] width 235 height 58
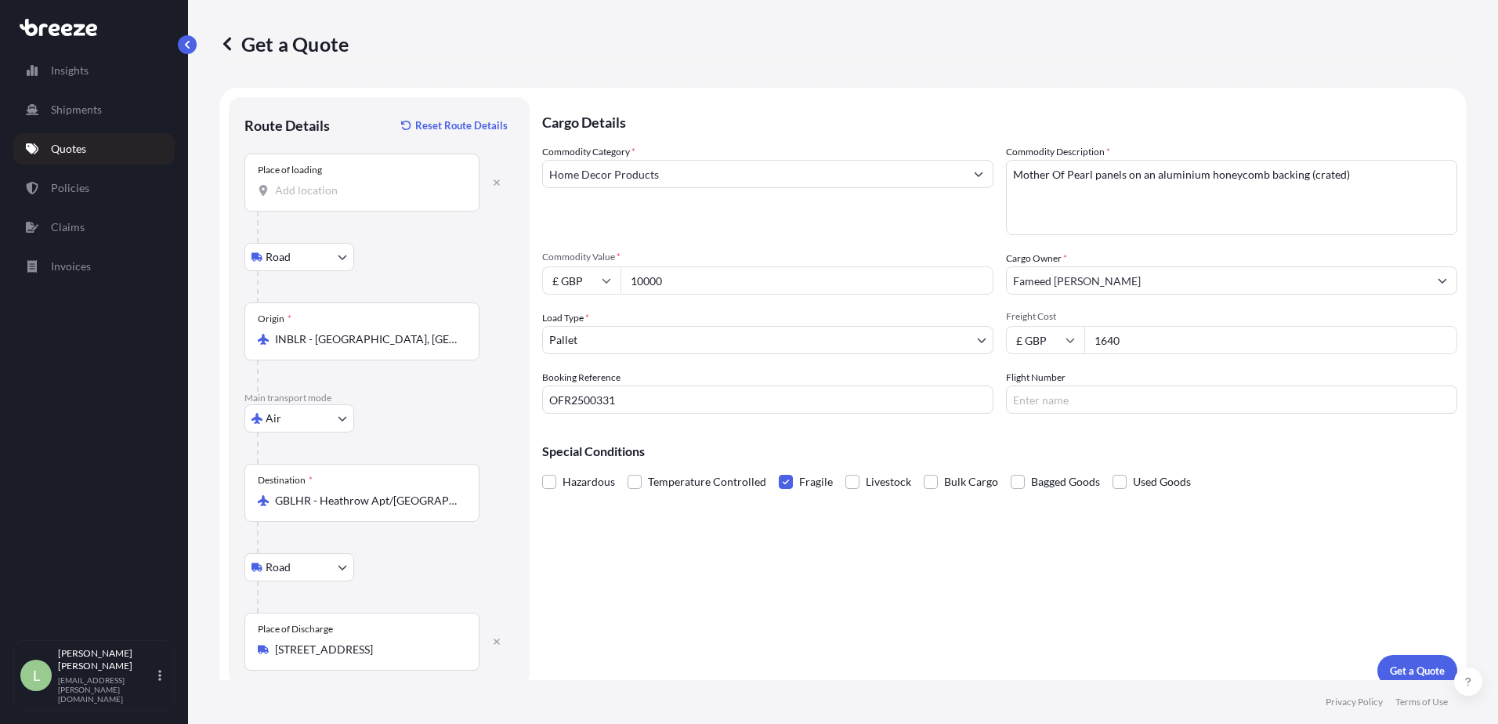
click at [300, 198] on input "Place of loading" at bounding box center [367, 191] width 185 height 16
type input "[GEOGRAPHIC_DATA], [GEOGRAPHIC_DATA], [GEOGRAPHIC_DATA]"
click at [1418, 665] on p "Get a Quote" at bounding box center [1417, 671] width 55 height 16
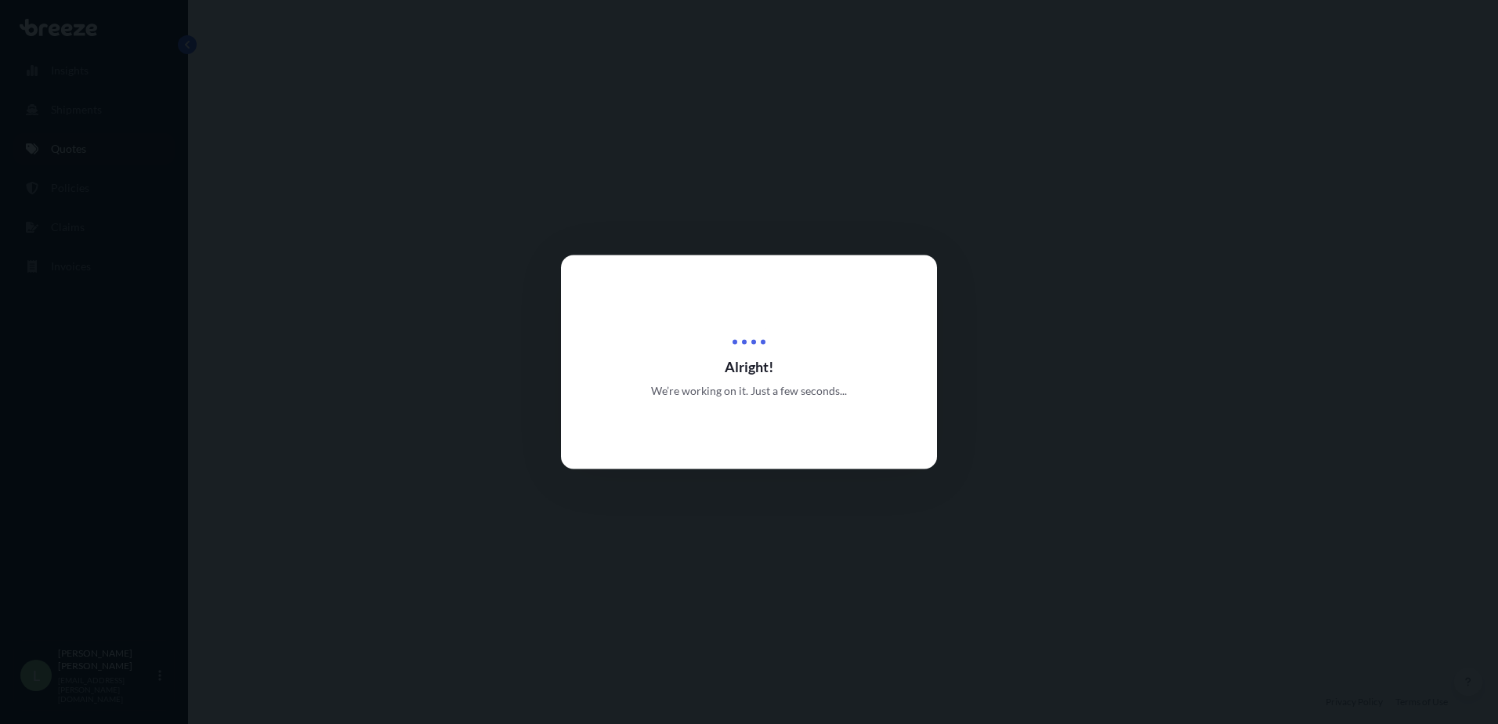
select select "Road"
select select "Air"
select select "Road"
select select "1"
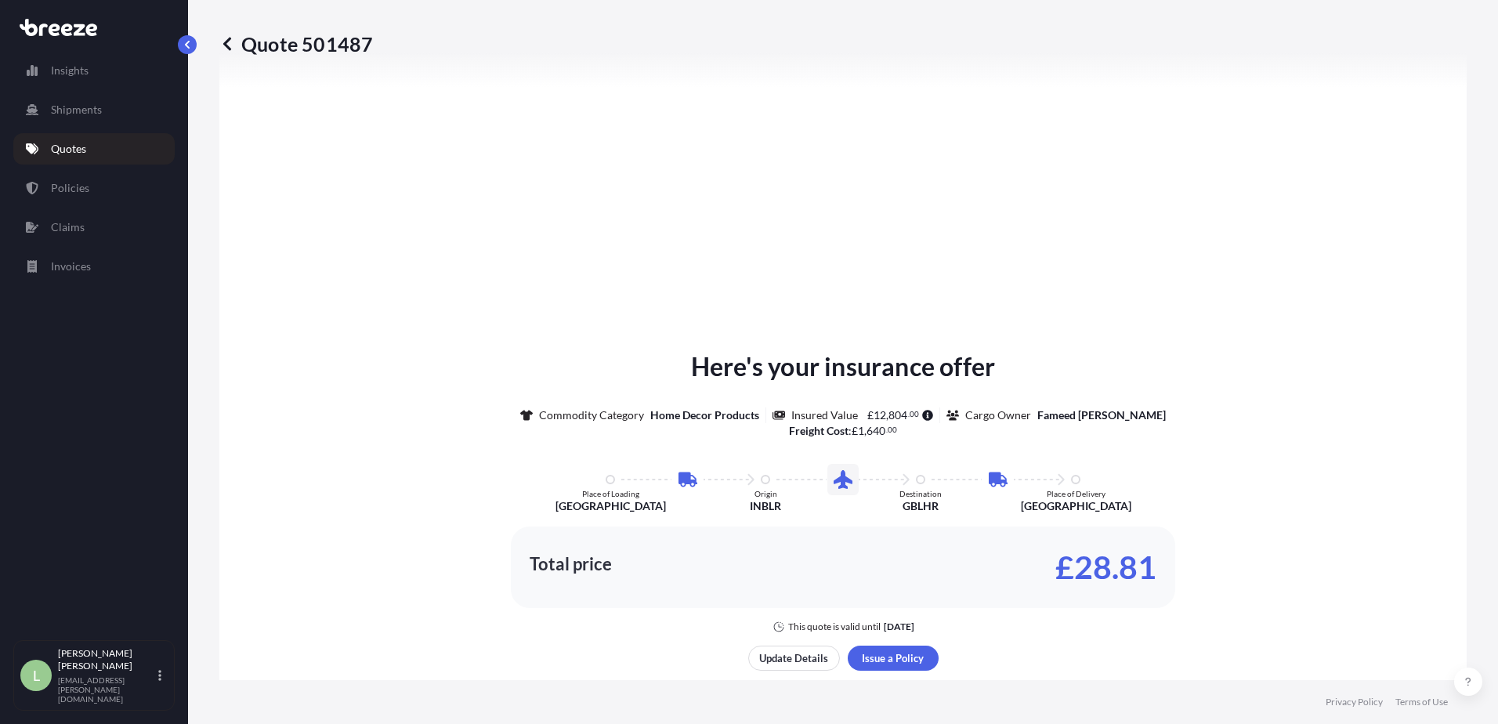
scroll to position [705, 0]
